Goal: Task Accomplishment & Management: Complete application form

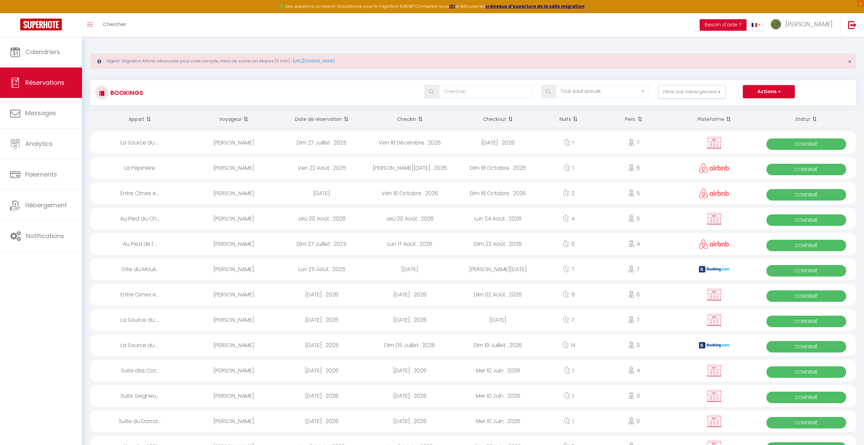
select select "not_cancelled"
click at [54, 51] on span "Calendriers" at bounding box center [42, 52] width 35 height 8
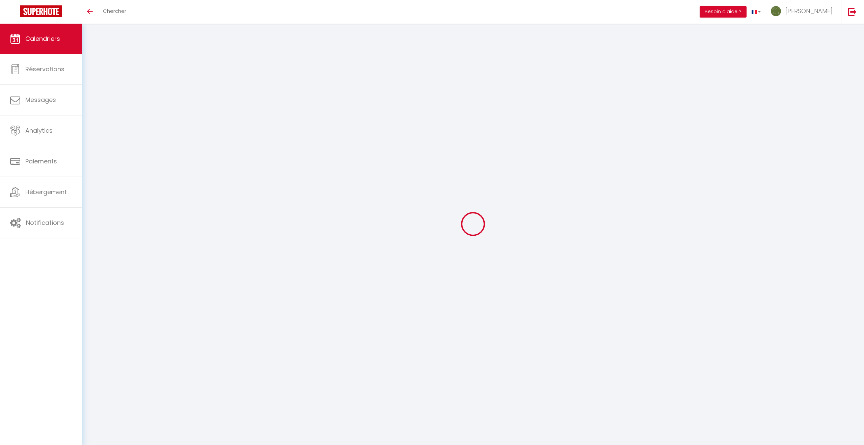
select select
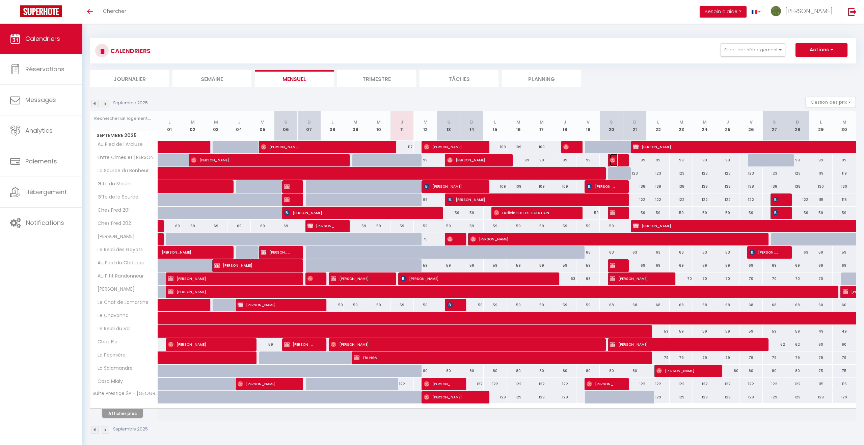
click at [614, 158] on img at bounding box center [612, 159] width 5 height 5
select select "OK"
select select "0"
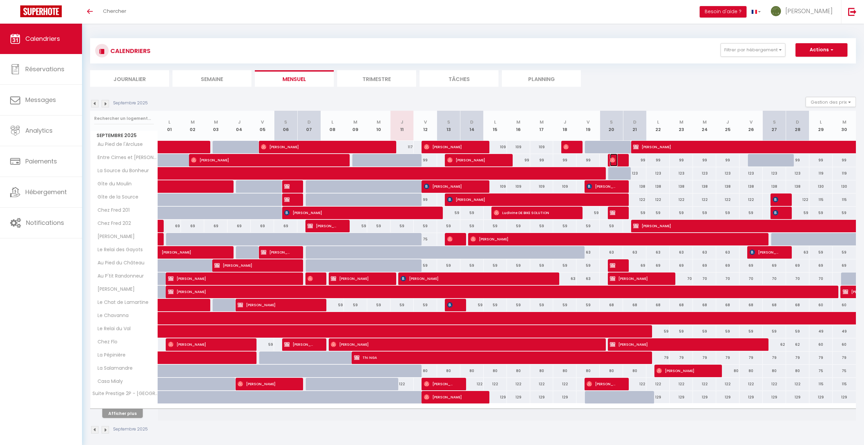
select select "1"
select select
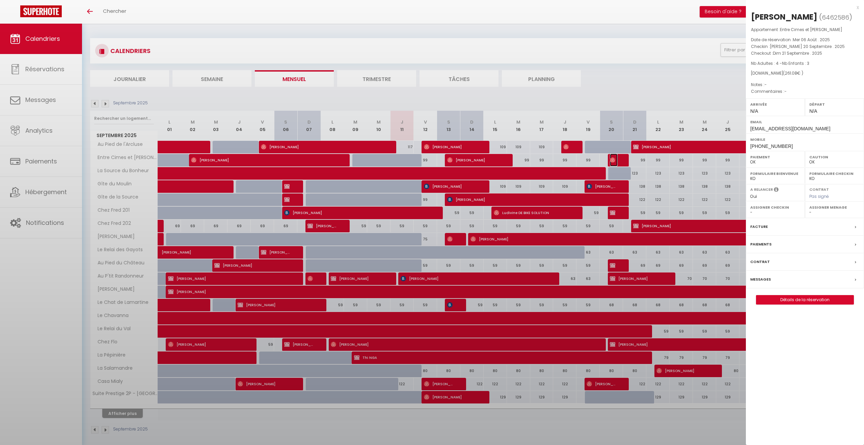
select select "31287"
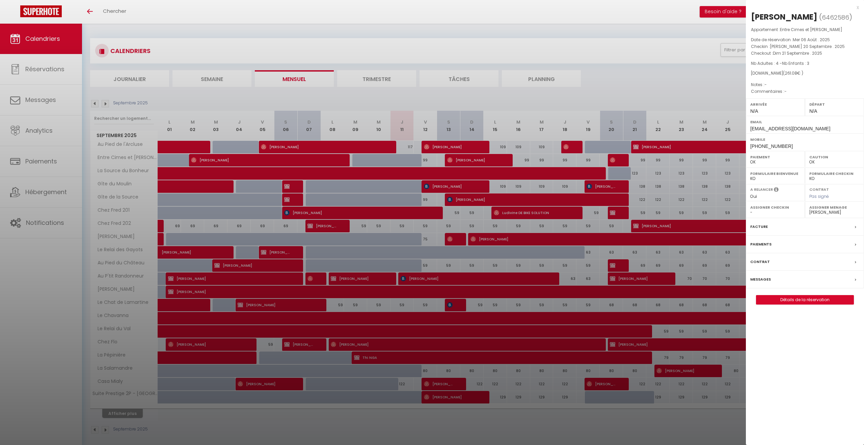
click at [614, 158] on div at bounding box center [432, 222] width 864 height 445
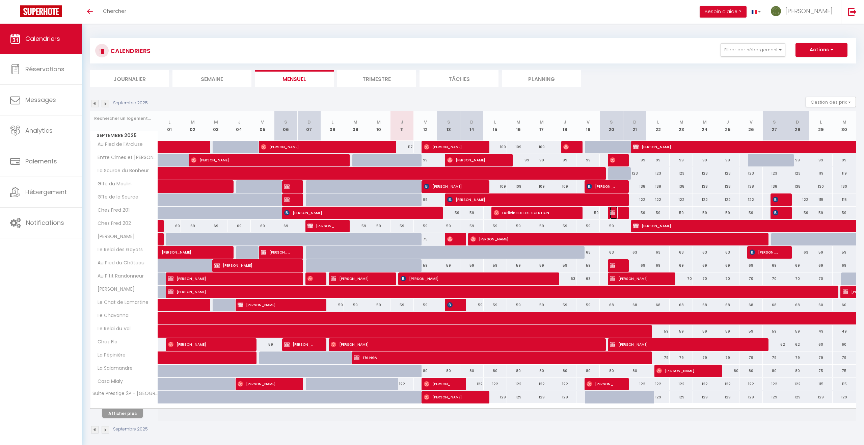
click at [615, 212] on span "[PERSON_NAME]" at bounding box center [614, 212] width 8 height 13
select select "KO"
select select
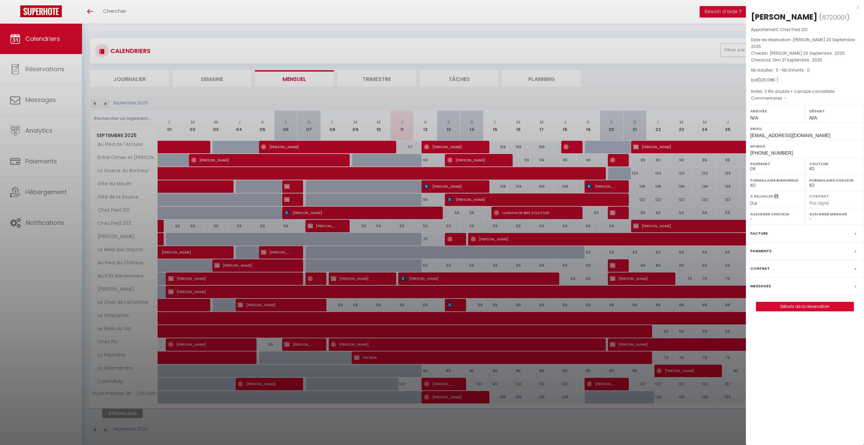
click at [615, 212] on div at bounding box center [432, 222] width 864 height 445
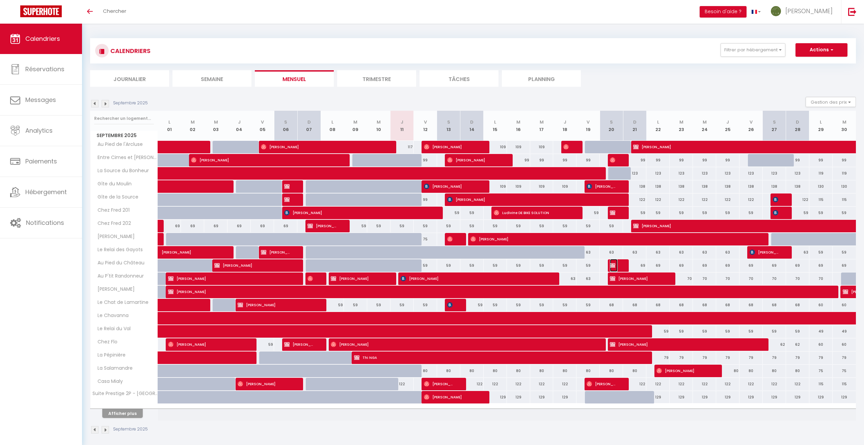
click at [616, 262] on span "[PERSON_NAME]" at bounding box center [614, 265] width 8 height 13
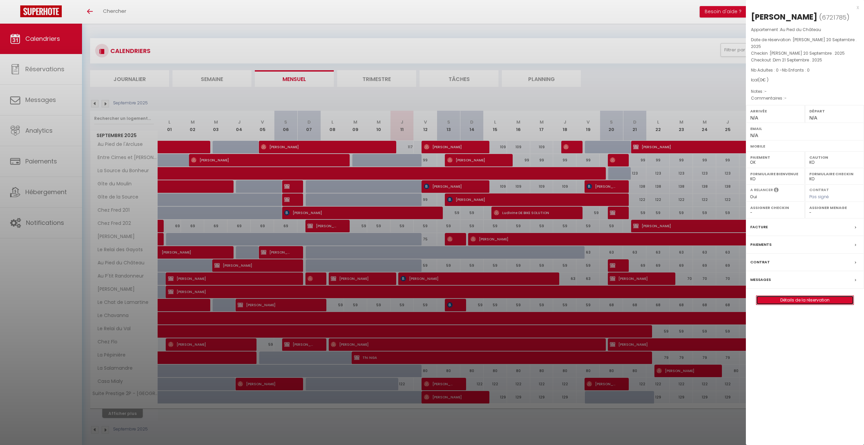
click at [802, 296] on link "Détails de la réservation" at bounding box center [804, 300] width 97 height 9
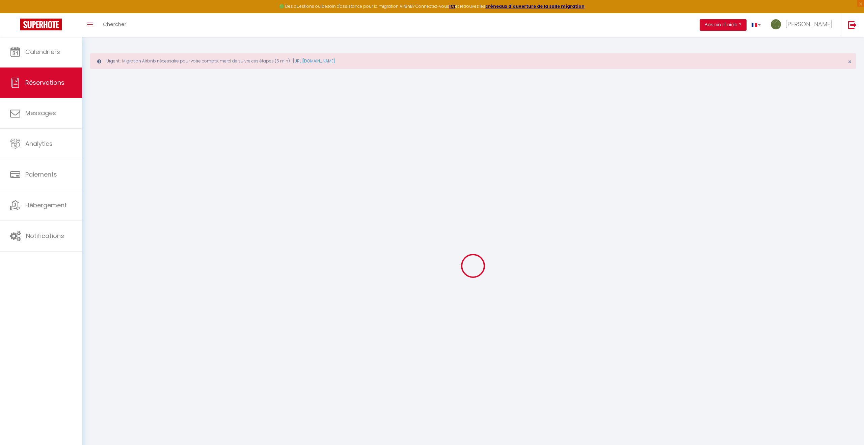
type input "[PERSON_NAME]"
select select
select select "33784"
select select "1"
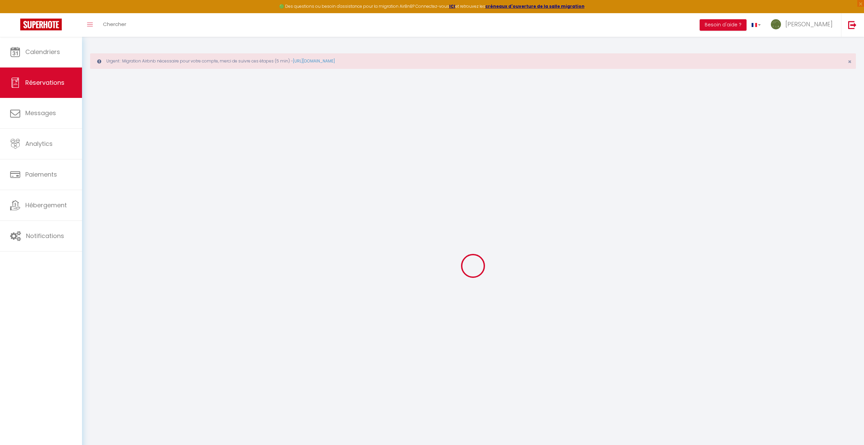
type input "[PERSON_NAME] 20 Septembre 2025"
select select
type input "Dim 21 Septembre 2025"
select select
type input "0"
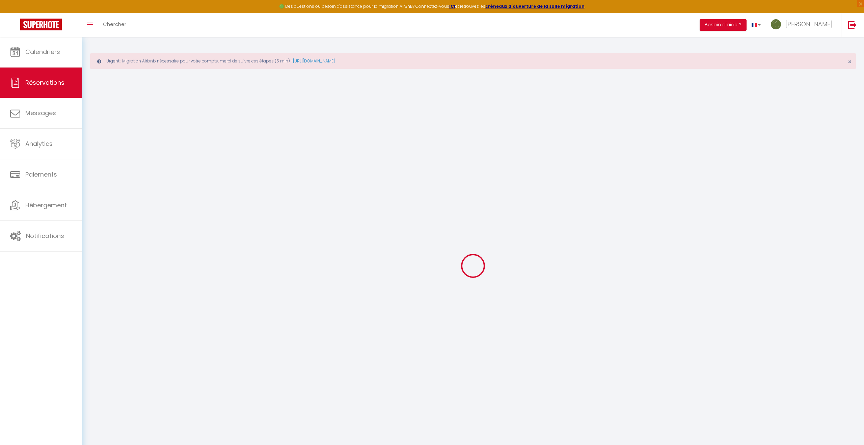
select select "12"
select select
checkbox input "false"
type input "0"
select select "73"
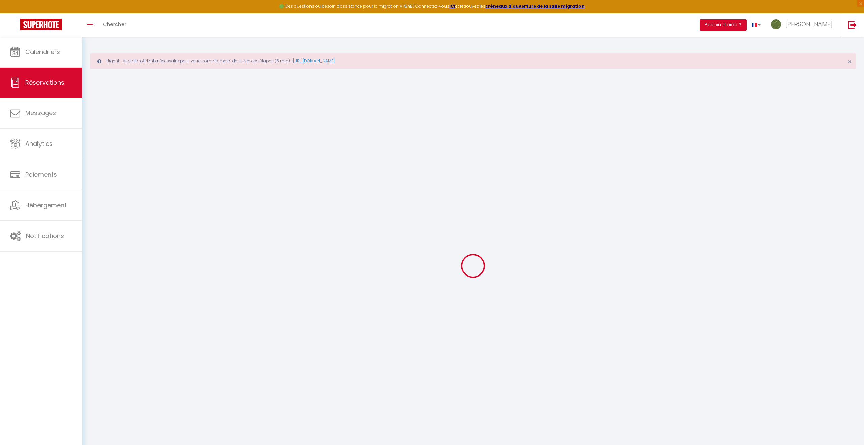
type input "65"
type input "15"
type input "0"
select select
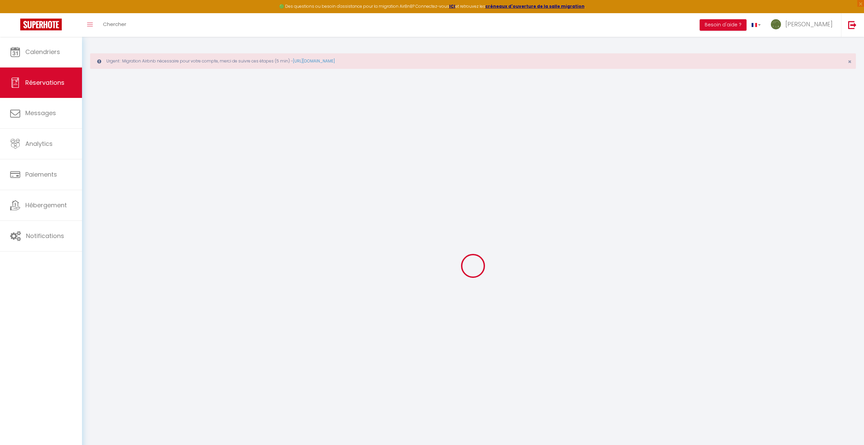
select select
select select "14"
checkbox input "false"
select index
select select
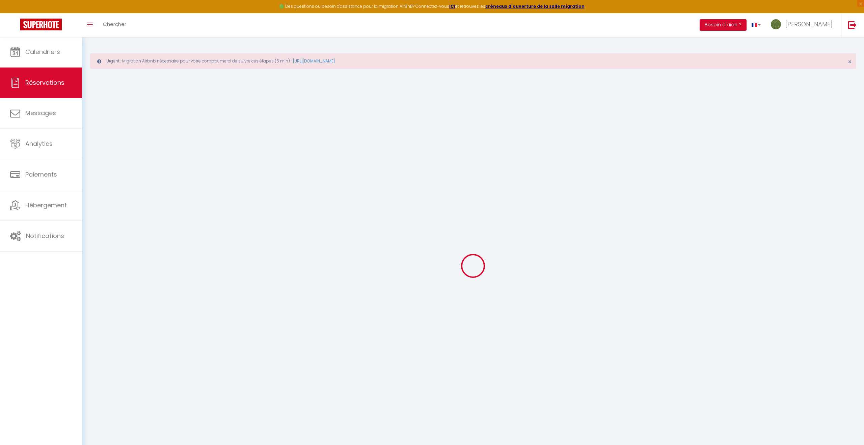
select select
checkbox input "false"
select index
select select
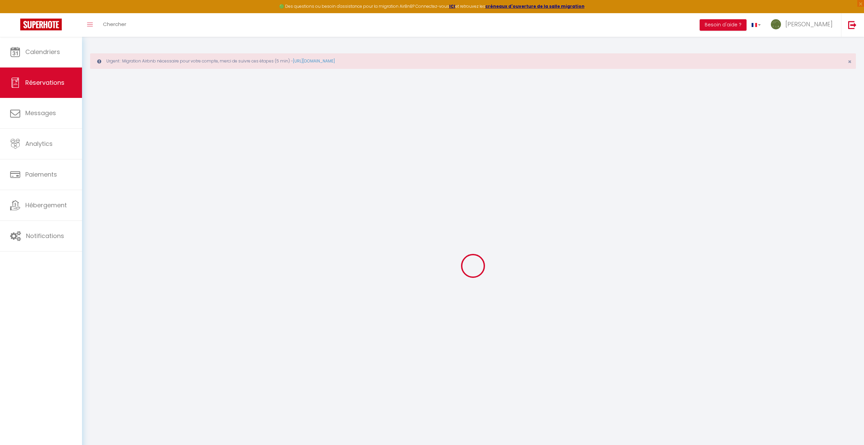
select select
checkbox input "false"
select index
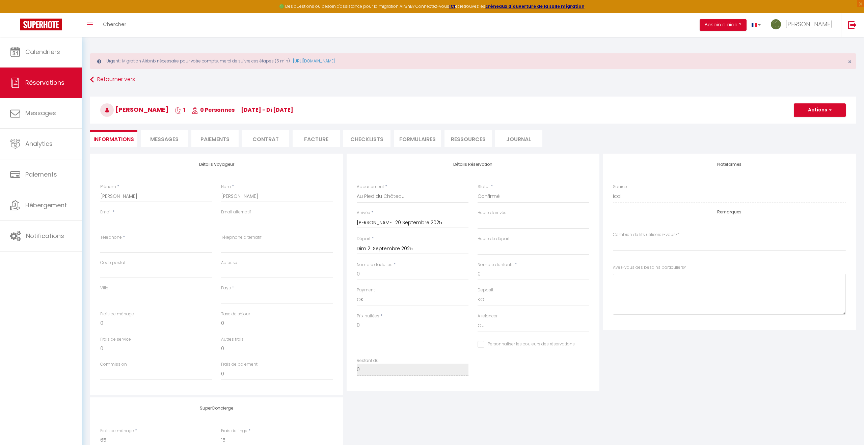
select select
checkbox input "false"
select index
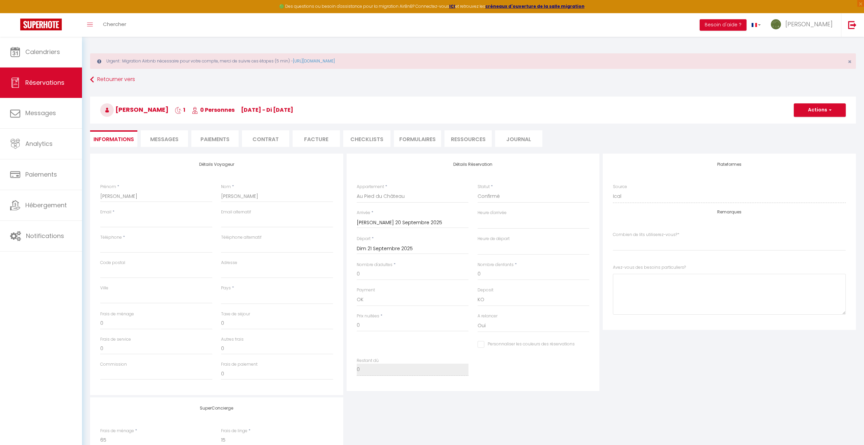
select select
checkbox input "false"
select index
select select
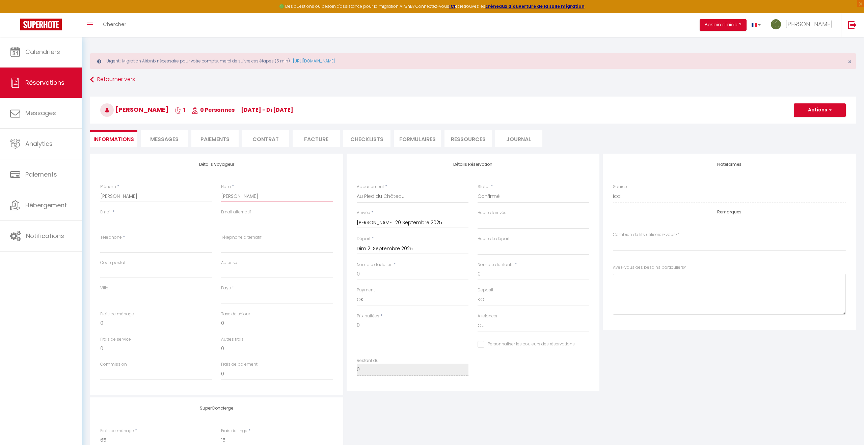
click at [239, 197] on input "[PERSON_NAME]" at bounding box center [277, 196] width 112 height 12
type input "[PERSON_NAME]"
select select
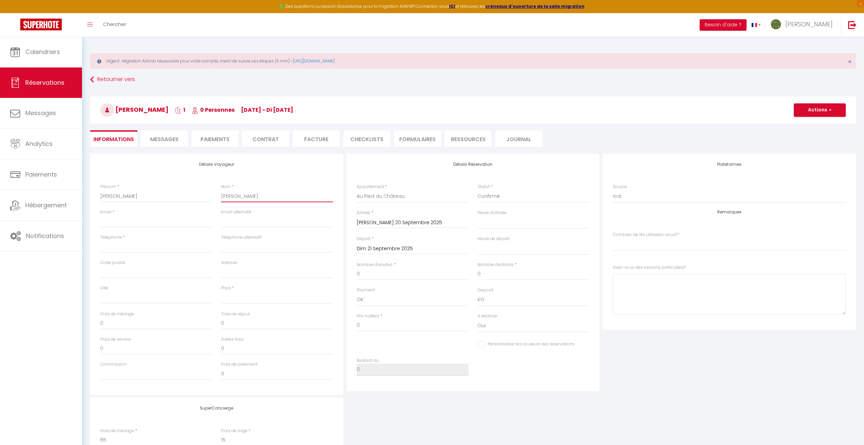
checkbox input "false"
select index
type input "[PERSON_NAME] B"
select select
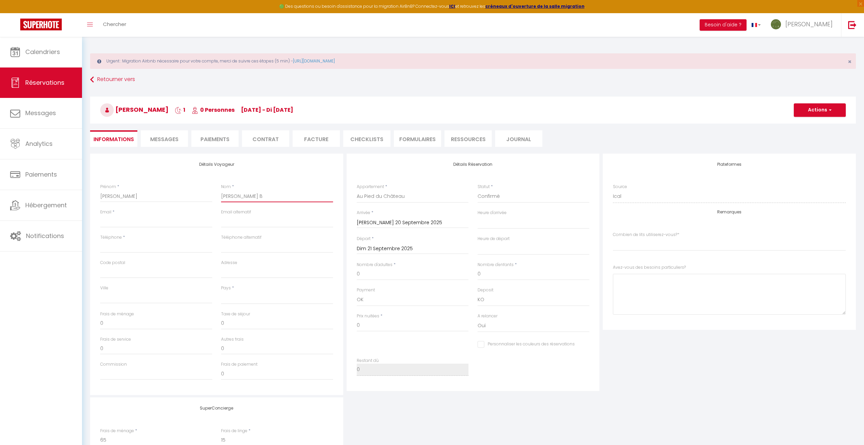
select select
checkbox input "false"
select index
type input "[PERSON_NAME]"
select select
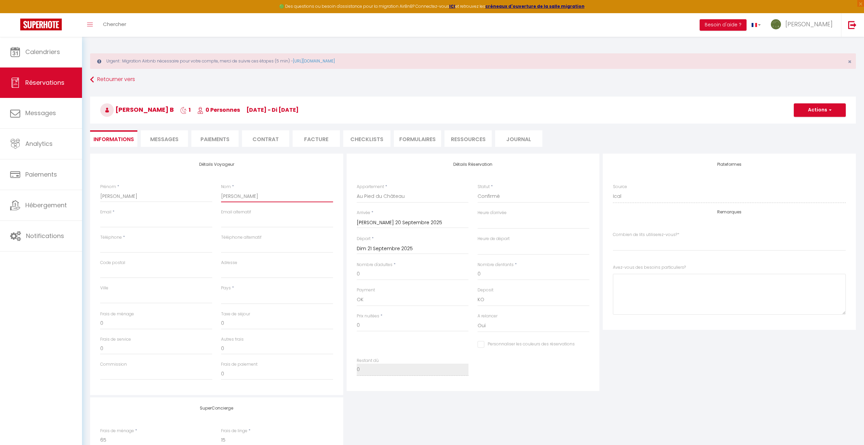
select select
checkbox input "false"
select index
type input "[PERSON_NAME] BOY"
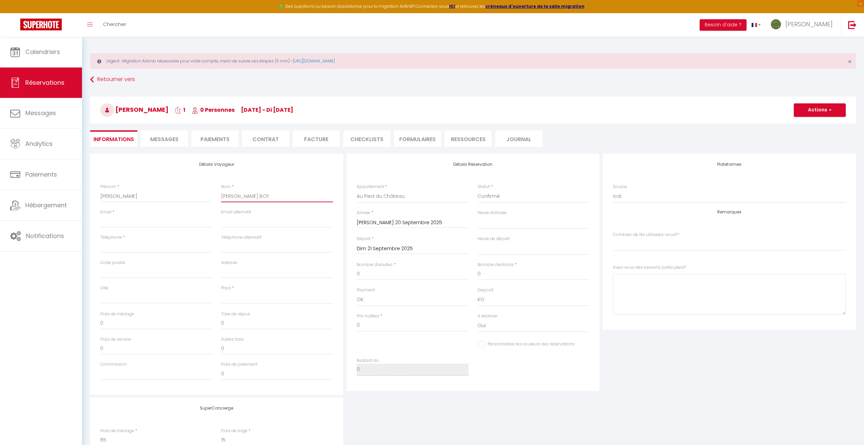
select select
checkbox input "false"
select index
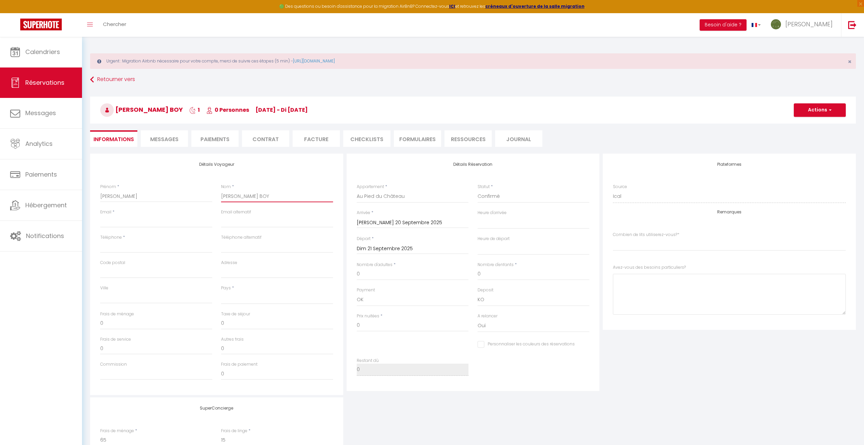
type input "[PERSON_NAME]"
select select
checkbox input "false"
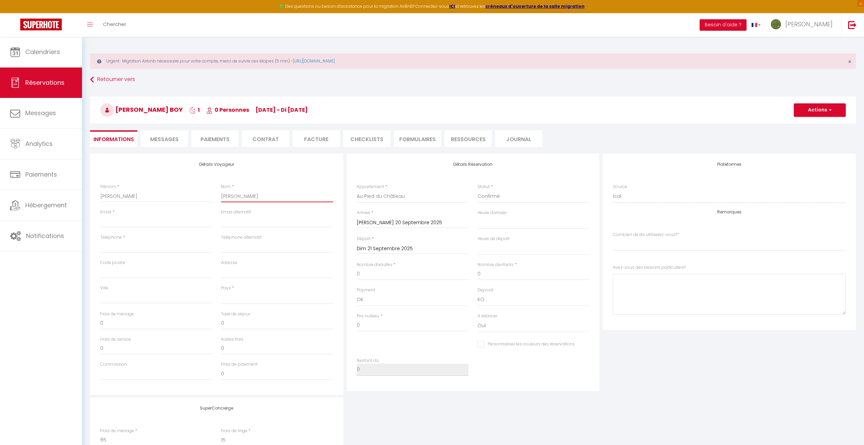
select index
type input "[PERSON_NAME] [PERSON_NAME]"
select select
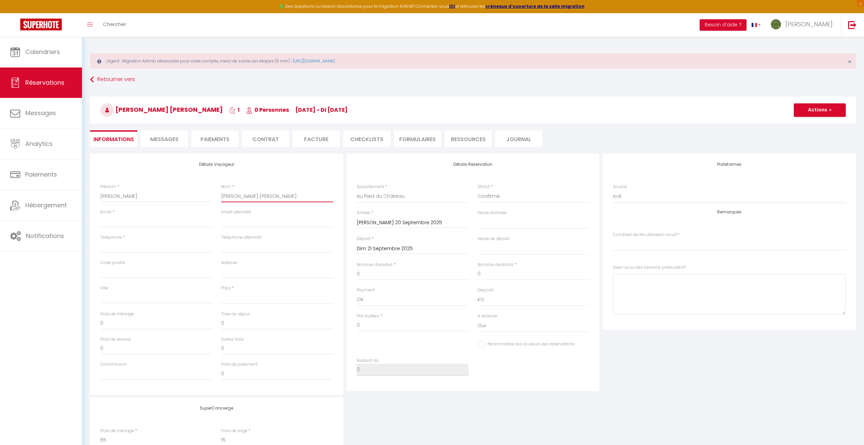
checkbox input "false"
select index
type input "BoyerBOYER"
select select
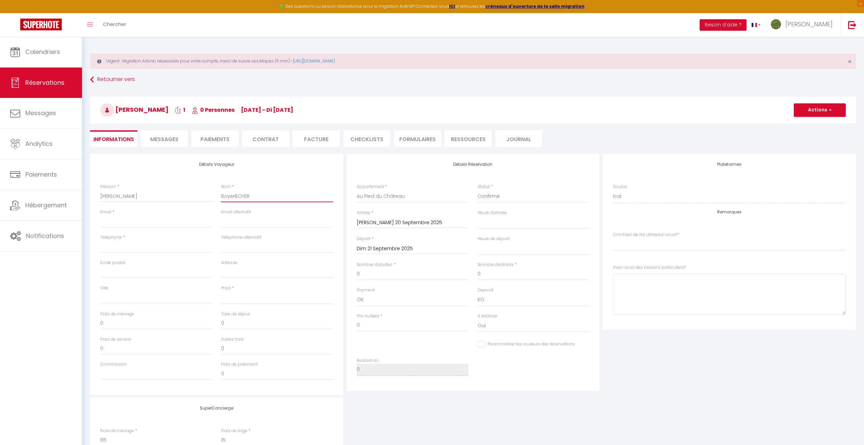
select select
checkbox input "false"
select index
type input "BoyeBOYER"
select select
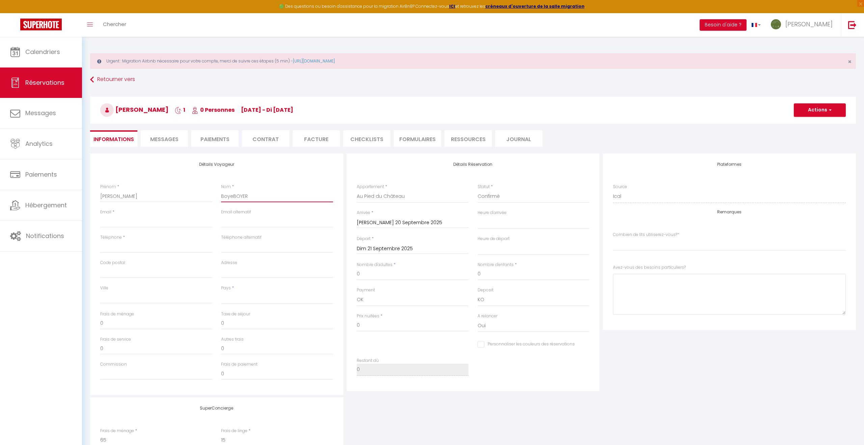
select select
checkbox input "false"
select index
type input "BoyBOYER"
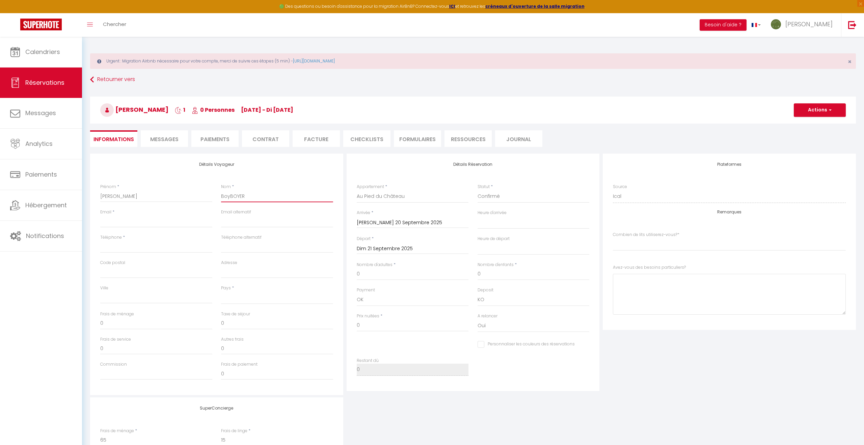
select select
checkbox input "false"
select index
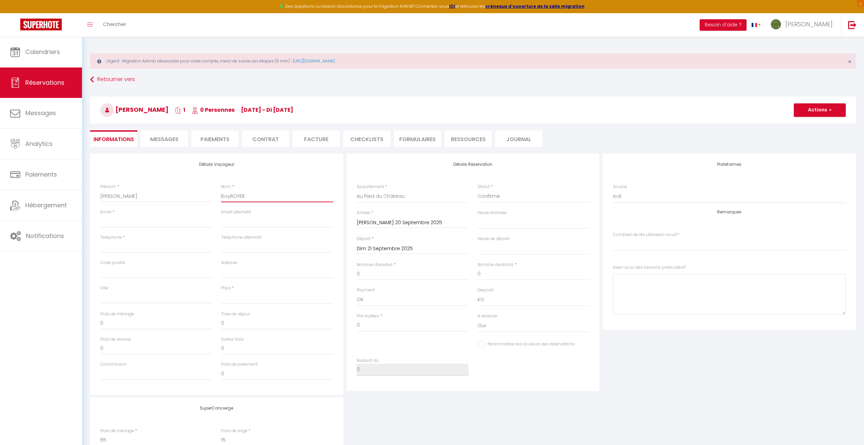
type input "BoBOYER"
select select
checkbox input "false"
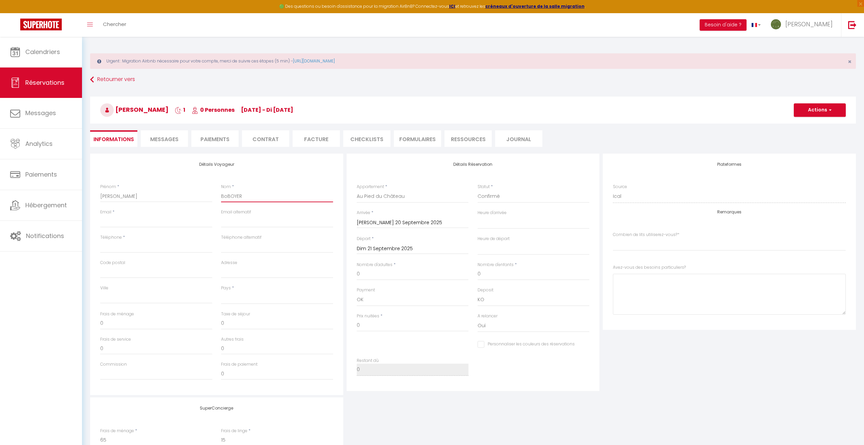
select index
type input "BBOYER"
select select
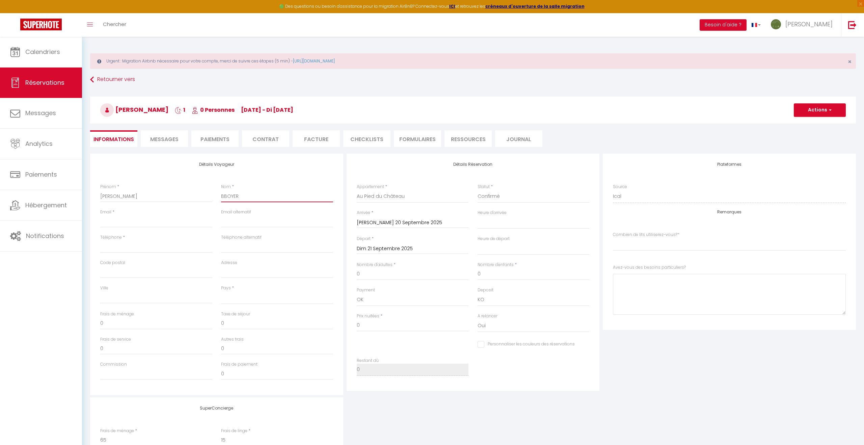
checkbox input "false"
select index
type input "[PERSON_NAME]"
select select
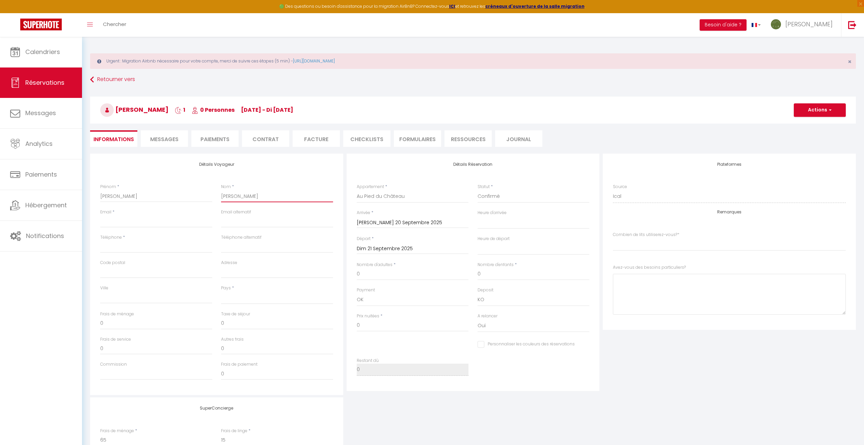
select select
checkbox input "false"
select index
type input "[PERSON_NAME]"
click at [485, 222] on select "00:00 00:30 01:00 01:30 02:00 02:30 03:00 03:30 04:00 04:30 05:00 05:30 06:00 0…" at bounding box center [533, 222] width 112 height 13
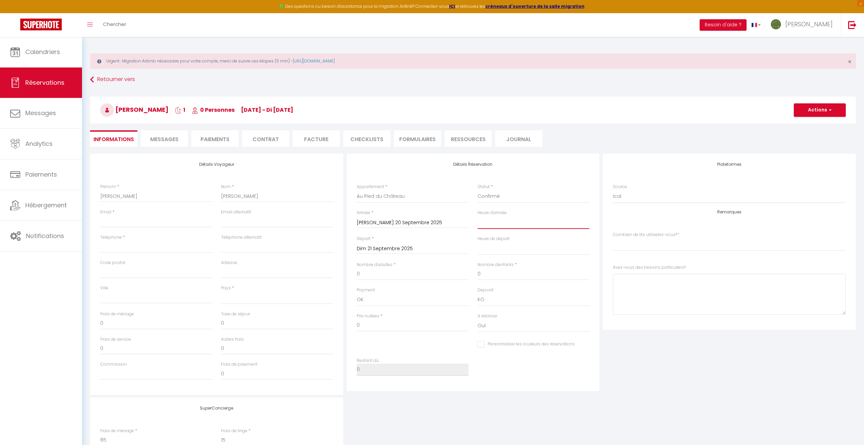
select select "17:00"
click at [477, 216] on select "00:00 00:30 01:00 01:30 02:00 02:30 03:00 03:30 04:00 04:30 05:00 05:30 06:00 0…" at bounding box center [533, 222] width 112 height 13
select select
checkbox input "false"
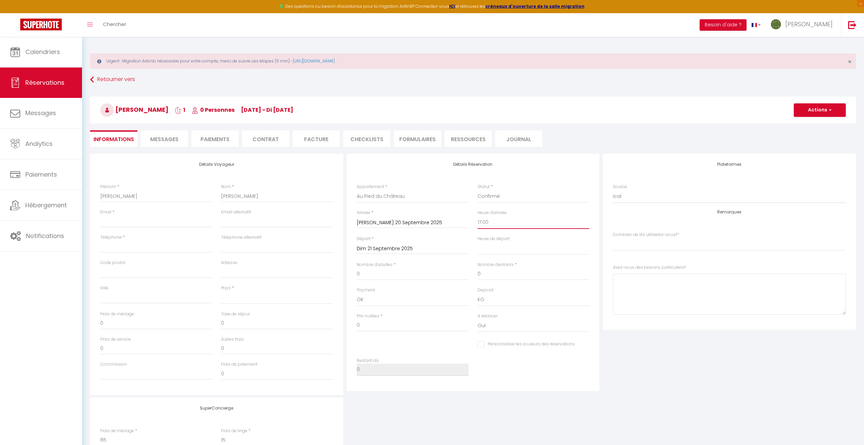
select index
click at [484, 251] on select "00:00 00:30 01:00 01:30 02:00 02:30 03:00 03:30 04:00 04:30 05:00 05:30 06:00 0…" at bounding box center [533, 248] width 112 height 13
select select "11:00"
click at [477, 242] on select "00:00 00:30 01:00 01:30 02:00 02:30 03:00 03:30 04:00 04:30 05:00 05:30 06:00 0…" at bounding box center [533, 248] width 112 height 13
select select
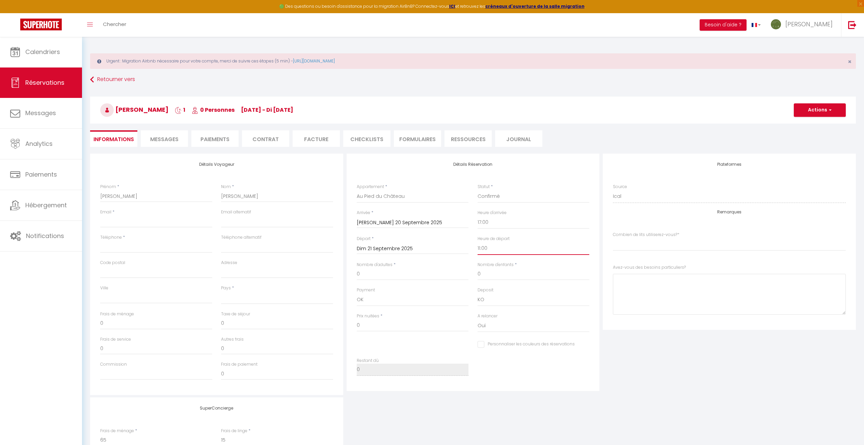
checkbox input "false"
select index
click at [372, 277] on input "0" at bounding box center [413, 274] width 112 height 12
select select
checkbox input "false"
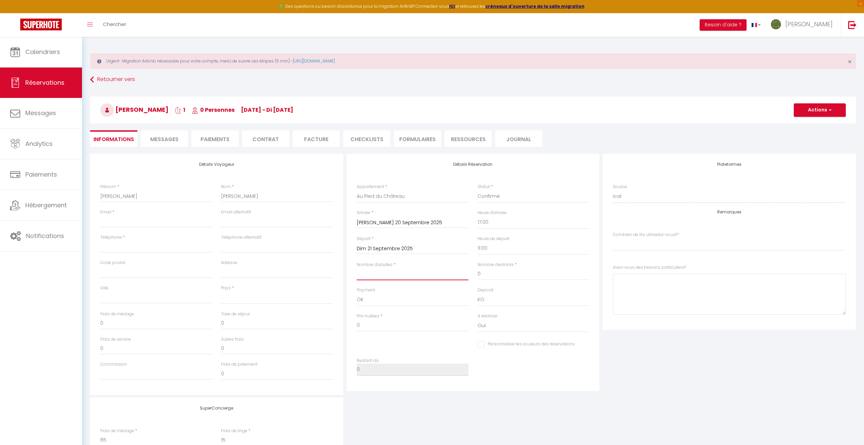
select index
type input "5"
select select
checkbox input "false"
select index
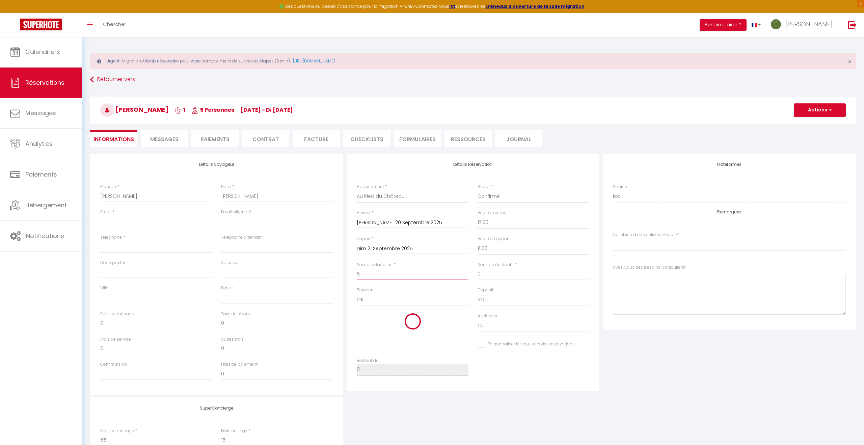
select select
type input "93"
type input "4.05"
type input "74"
checkbox input "false"
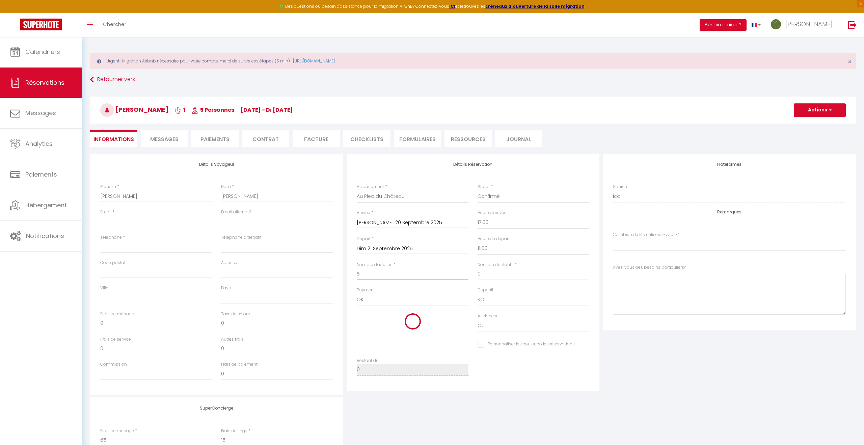
select index
type input "5"
click at [645, 248] on index "[PERSON_NAME] 1 lit double 1 lit double + 1 canapé convertible 1 lit double + 2…" at bounding box center [729, 243] width 233 height 13
select index "1 lit double + 2 canapés convertibles"
click at [613, 237] on index "[PERSON_NAME] 1 lit double 1 lit double + 1 canapé convertible 1 lit double + 2…" at bounding box center [729, 243] width 233 height 13
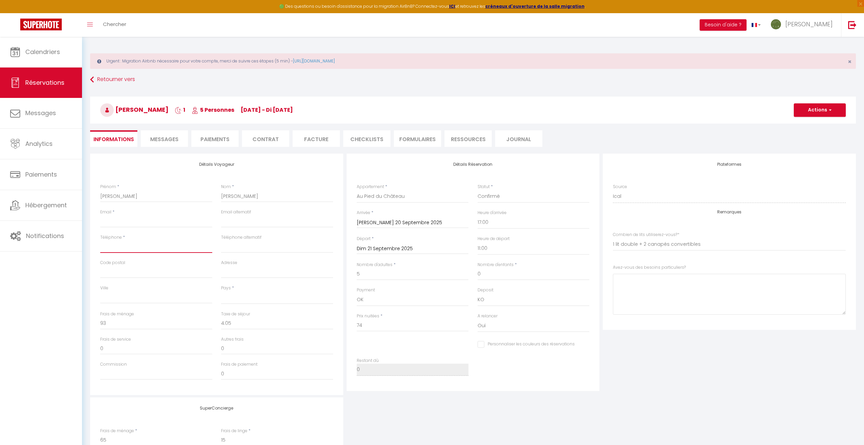
paste input "[PHONE_NUMBER]"
type input "[PHONE_NUMBER]"
select select
checkbox input "false"
type input "[PHONE_NUMBER]"
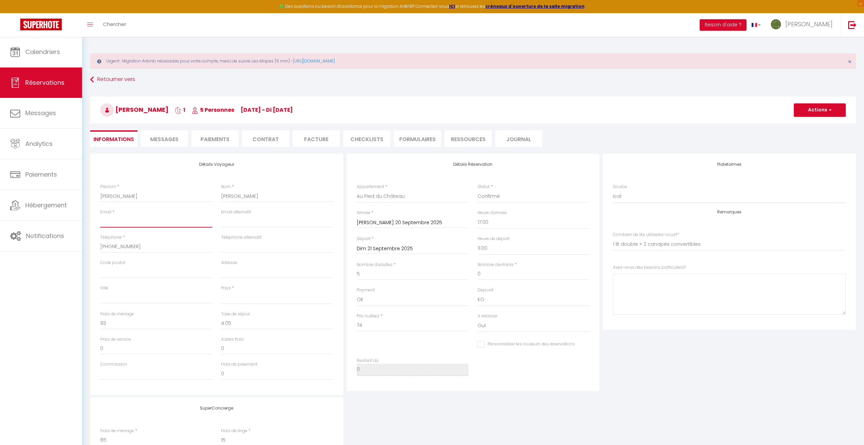
click at [110, 221] on input "Email client" at bounding box center [156, 221] width 112 height 12
paste input "[PHONE_NUMBER]"
type input "[PHONE_NUMBER]"
select select
checkbox input "false"
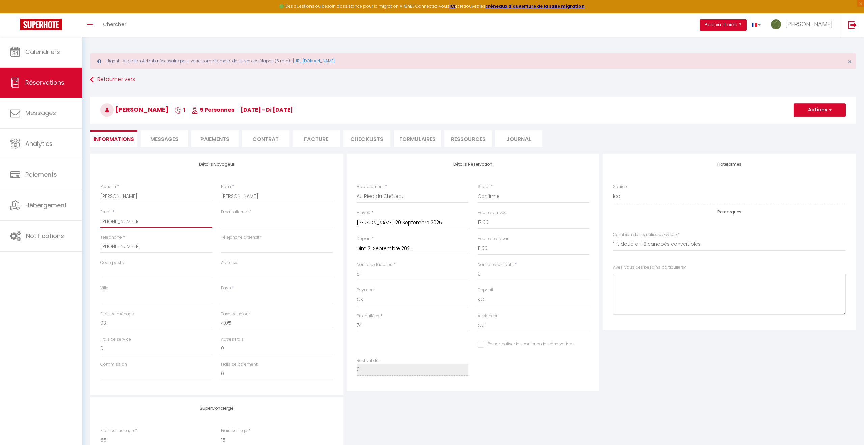
drag, startPoint x: 148, startPoint y: 219, endPoint x: 82, endPoint y: 219, distance: 66.1
click at [82, 219] on div "Urgent : Migration Airbnb nécessaire pour votre compte, merci de suivre ces éta…" at bounding box center [473, 285] width 782 height 497
select select
checkbox input "false"
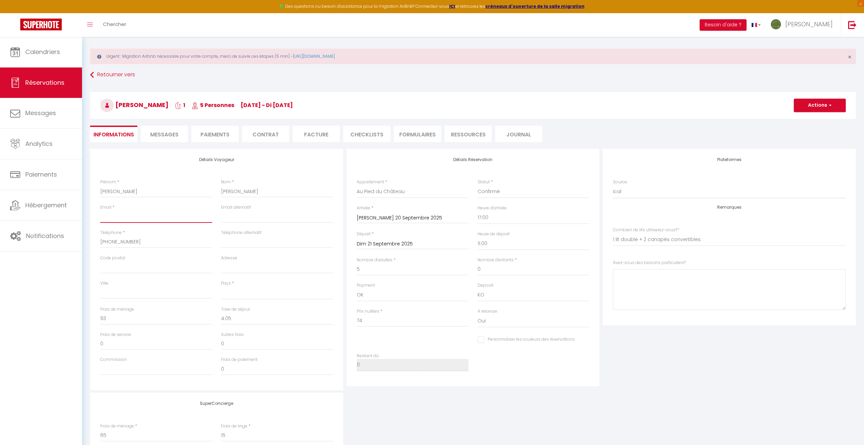
scroll to position [7, 0]
paste input "[EMAIL_ADDRESS][DOMAIN_NAME]"
type input "[EMAIL_ADDRESS][DOMAIN_NAME]"
select select
checkbox input "false"
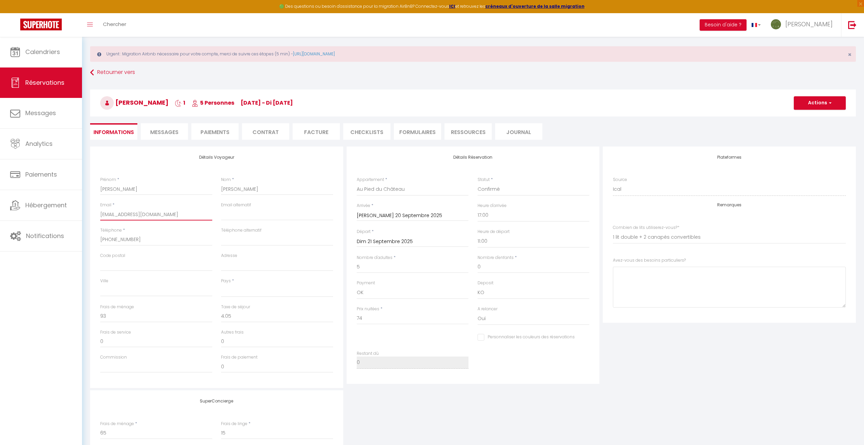
type input "[EMAIL_ADDRESS][DOMAIN_NAME]"
click at [366, 320] on input "74" at bounding box center [413, 318] width 112 height 12
type input "7"
select select
checkbox input "false"
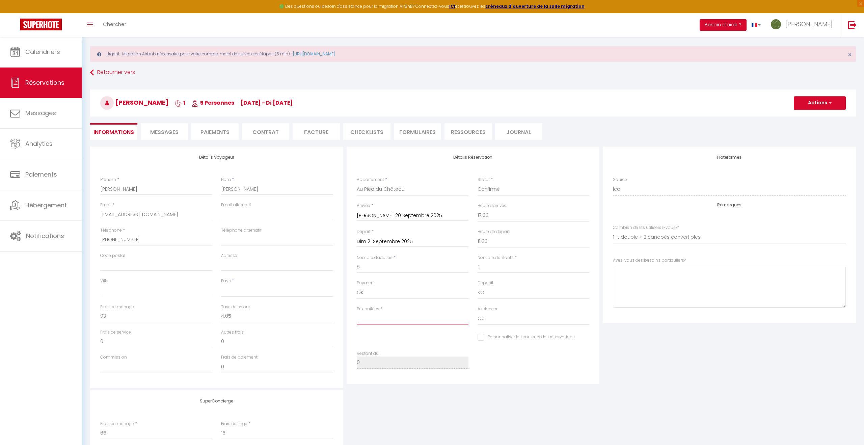
select select
checkbox input "false"
select select
type input "0"
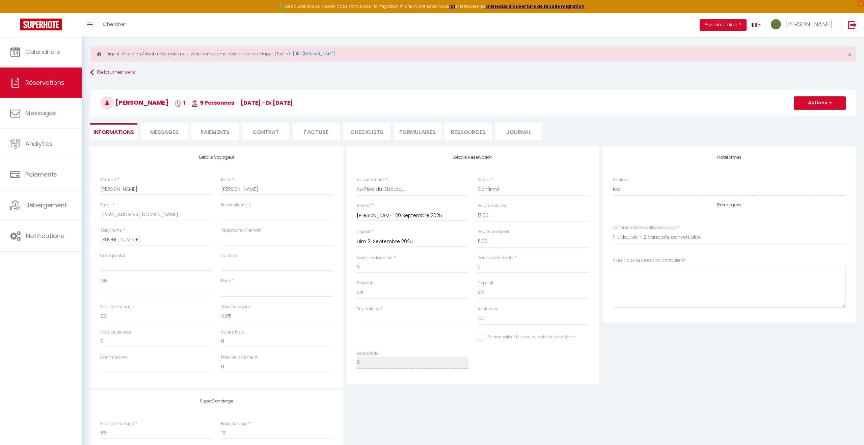
checkbox input "false"
type input "4"
select select
checkbox input "false"
type input "44"
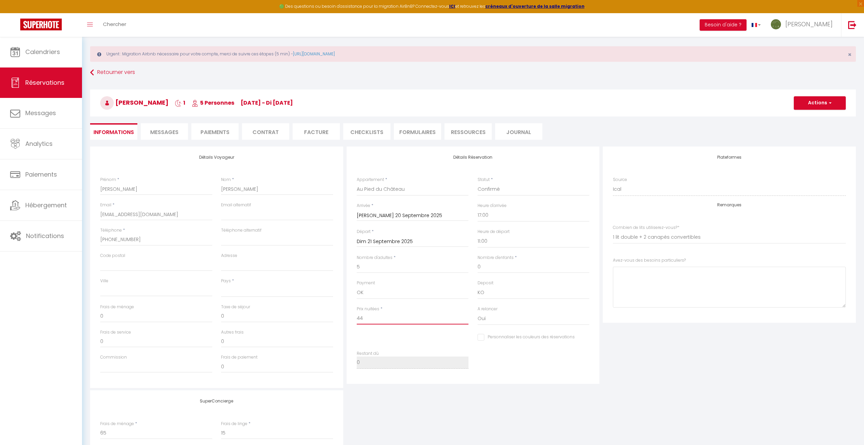
select select
checkbox input "false"
type input "44."
select select
checkbox input "false"
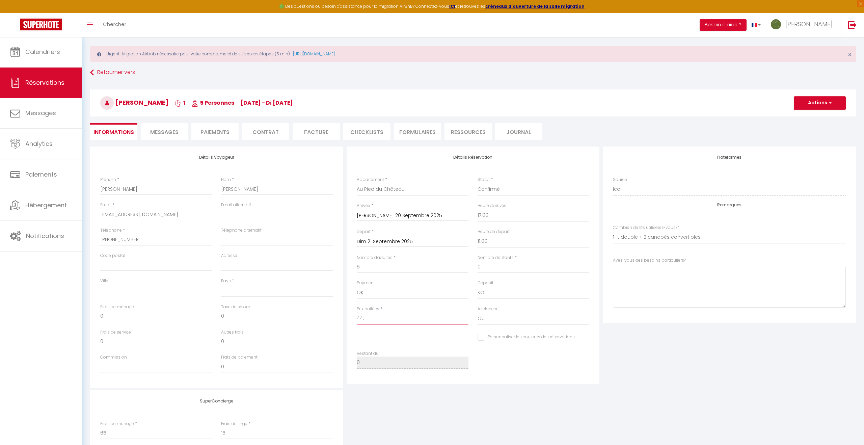
type input "44.4"
select select
checkbox input "false"
type input "44.49"
select select
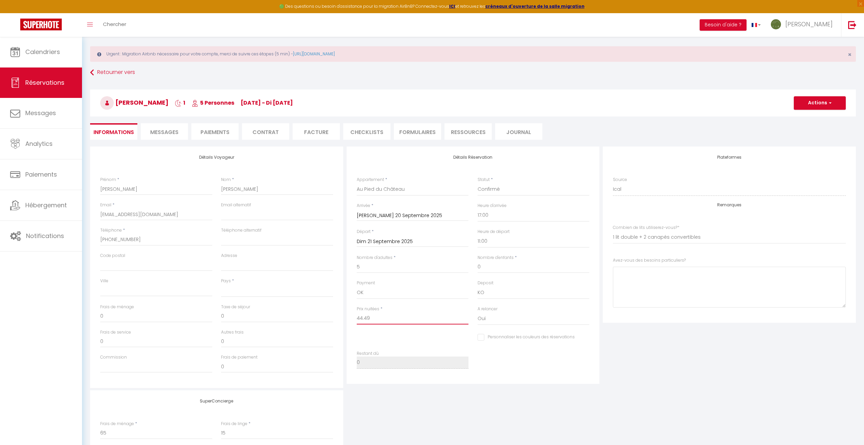
checkbox input "false"
type input "44.49"
click at [114, 315] on input "0" at bounding box center [156, 316] width 112 height 12
select select
checkbox input "false"
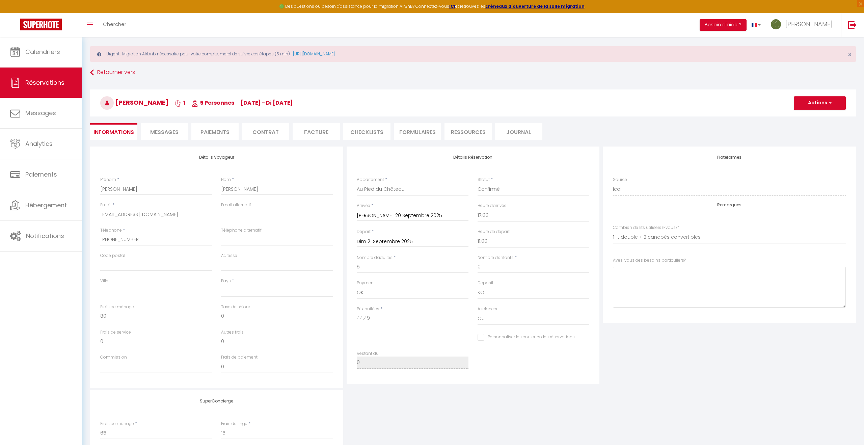
click at [680, 352] on div "Plateformes Source Direct [DOMAIN_NAME] [DOMAIN_NAME] Chalet montagne Expedia G…" at bounding box center [729, 266] width 256 height 241
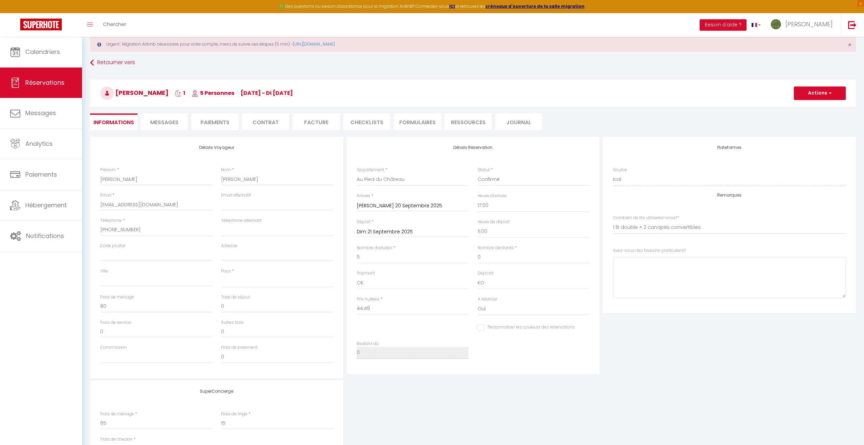
scroll to position [0, 0]
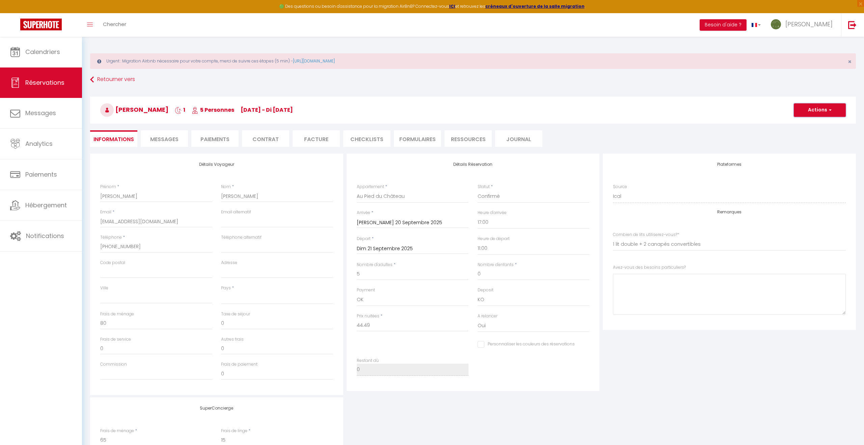
click at [817, 110] on button "Actions" at bounding box center [819, 109] width 52 height 13
click at [811, 124] on link "Enregistrer" at bounding box center [812, 124] width 53 height 9
